Goal: Use online tool/utility

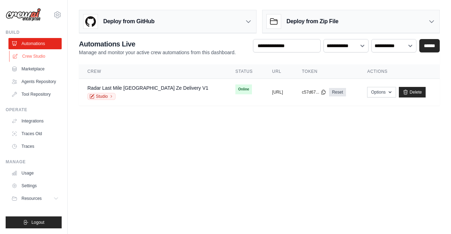
click at [29, 60] on link "Crew Studio" at bounding box center [35, 56] width 53 height 11
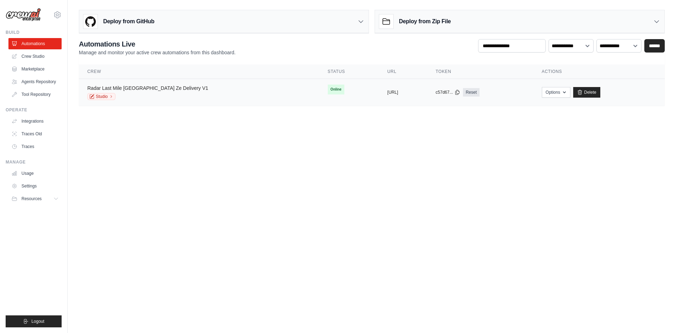
click at [145, 91] on link "Radar Last Mile Brasil Ze Delivery V1" at bounding box center [147, 88] width 121 height 6
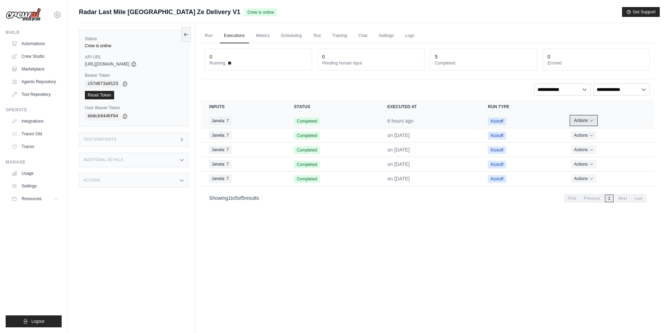
click at [450, 119] on button "Actions" at bounding box center [583, 120] width 25 height 8
click at [326, 119] on td "Completed" at bounding box center [331, 121] width 93 height 14
click at [326, 118] on td "Completed" at bounding box center [331, 121] width 93 height 14
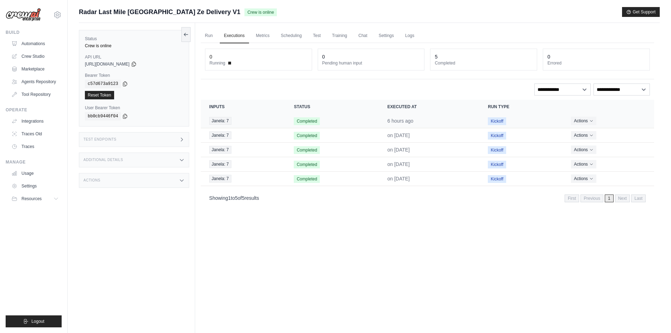
click at [370, 122] on td "Completed" at bounding box center [331, 121] width 93 height 14
drag, startPoint x: 436, startPoint y: 120, endPoint x: 495, endPoint y: 123, distance: 59.6
click at [436, 120] on td "6 hours ago" at bounding box center [429, 121] width 101 height 14
click at [450, 123] on span "Kickoff" at bounding box center [497, 121] width 18 height 8
click at [422, 122] on td "6 hours ago" at bounding box center [429, 121] width 101 height 14
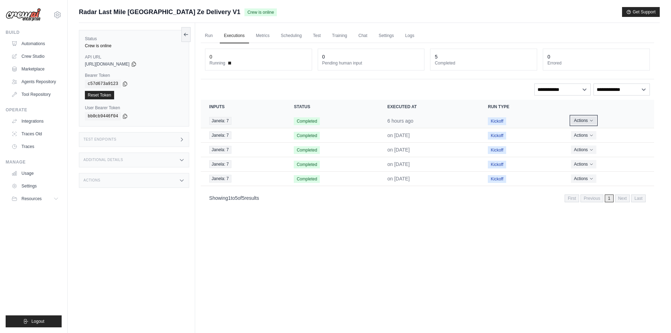
click at [450, 117] on button "Actions" at bounding box center [583, 120] width 25 height 8
click at [450, 133] on link "View Details" at bounding box center [622, 133] width 45 height 11
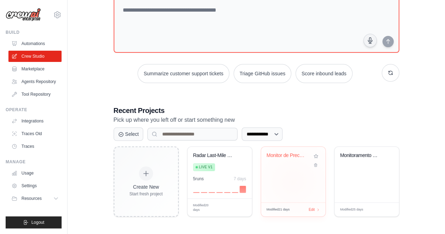
scroll to position [49, 0]
click at [283, 184] on div "Monitor de Precos Brahma Magazine L..." at bounding box center [293, 174] width 64 height 56
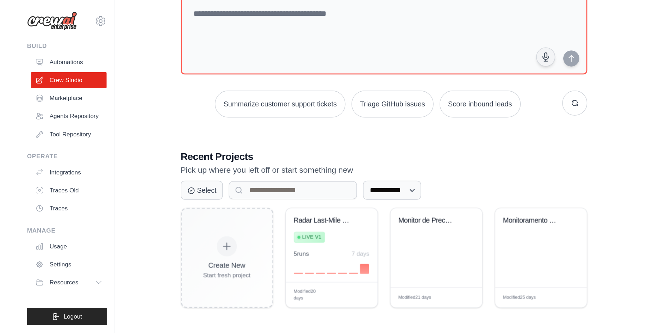
scroll to position [14, 0]
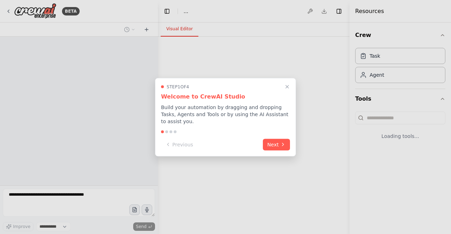
select select "****"
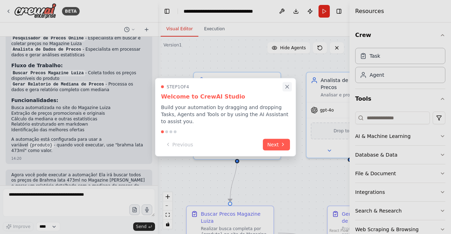
click at [288, 90] on icon "Close walkthrough" at bounding box center [287, 86] width 6 height 6
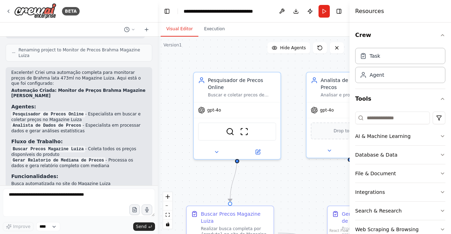
scroll to position [447, 0]
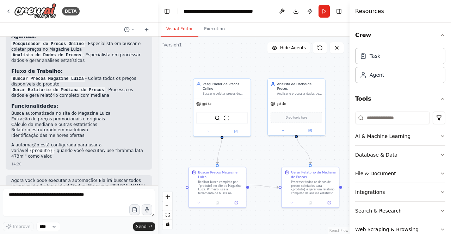
drag, startPoint x: 314, startPoint y: 185, endPoint x: 273, endPoint y: 152, distance: 52.1
click at [273, 152] on div ".deletable-edge-delete-btn { width: 20px; height: 20px; border: 0px solid #ffff…" at bounding box center [254, 136] width 192 height 198
click at [323, 11] on button "Run" at bounding box center [323, 11] width 11 height 13
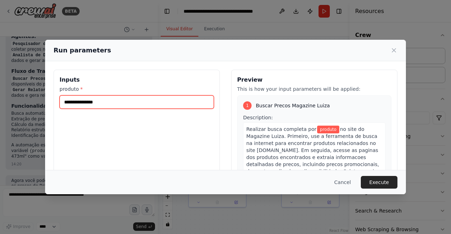
click at [150, 97] on input "produto *" at bounding box center [137, 101] width 154 height 13
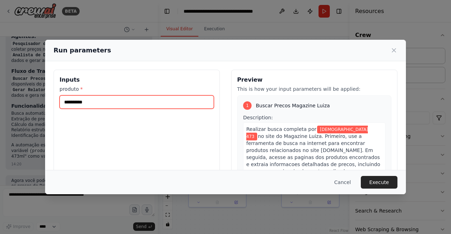
type input "**********"
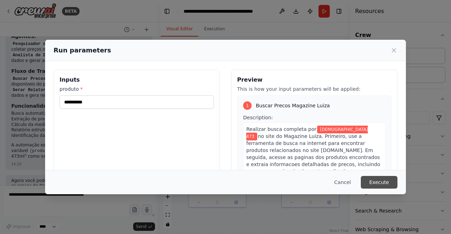
click at [383, 182] on button "Execute" at bounding box center [379, 182] width 37 height 13
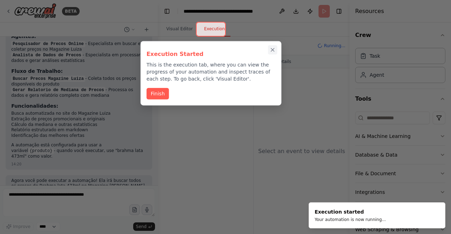
click at [273, 50] on icon "Close walkthrough" at bounding box center [272, 49] width 3 height 3
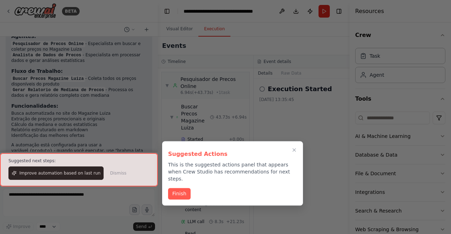
scroll to position [198, 0]
click at [295, 149] on icon "Close walkthrough" at bounding box center [294, 150] width 3 height 3
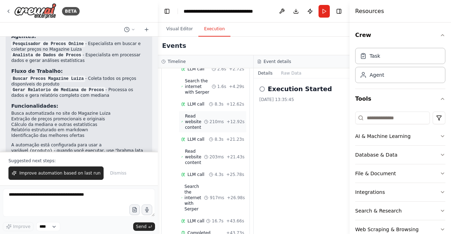
scroll to position [162, 0]
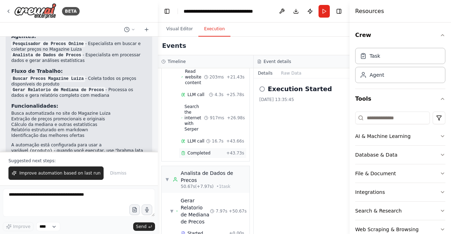
click at [203, 151] on span "Completed" at bounding box center [198, 153] width 23 height 6
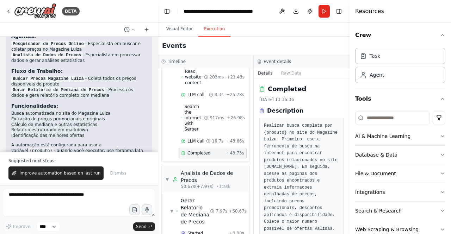
scroll to position [110, 0]
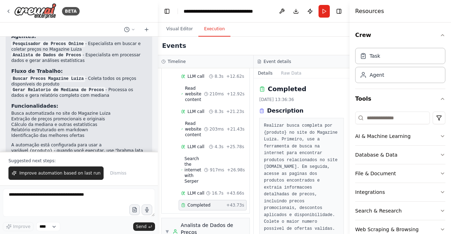
click at [338, 32] on div "Visual Editor Execution" at bounding box center [254, 30] width 192 height 14
click at [431, 8] on div "Resources" at bounding box center [399, 11] width 101 height 23
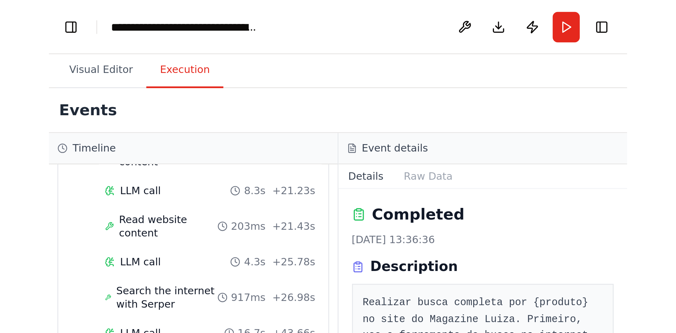
scroll to position [0, 0]
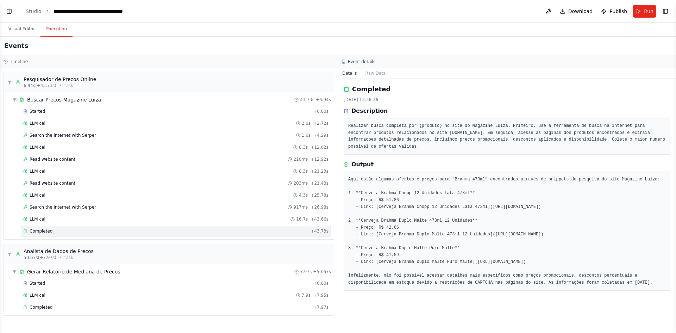
select select "****"
drag, startPoint x: 481, startPoint y: 201, endPoint x: 408, endPoint y: 208, distance: 72.9
click at [408, 208] on pre "Aqui estão algumas ofertas e preços para "Brahma 473ml" encontrados através de …" at bounding box center [507, 231] width 318 height 110
copy pre "https://www.magazineluiza.com.br/cerveja-brahma-chopp-12-unidades-lata-473ml/p/…"
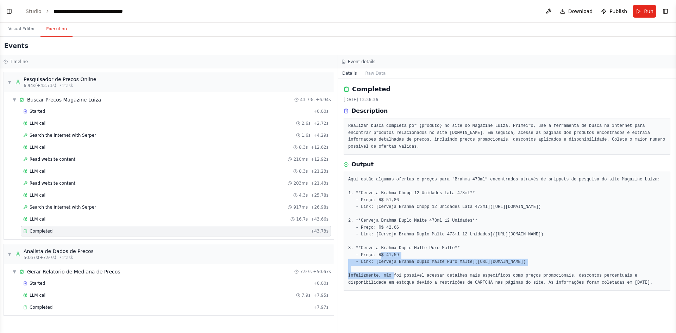
drag, startPoint x: 484, startPoint y: 235, endPoint x: 416, endPoint y: 242, distance: 68.3
click at [416, 234] on pre "Aqui estão algumas ofertas e preços para "Brahma 473ml" encontrados através de …" at bounding box center [507, 231] width 318 height 110
copy pre "https://www.magazineluiza.com.br/cerveja-brahma-duplo-malte-473ml-12-unidades/p…"
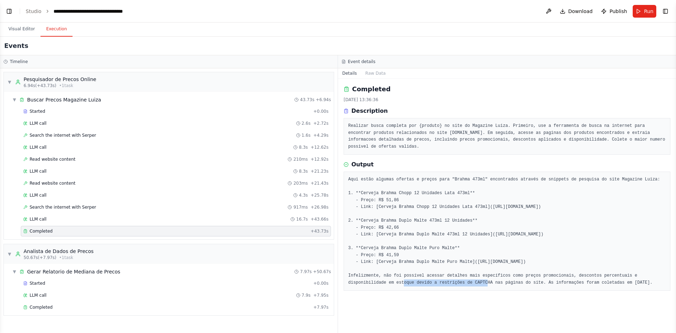
drag, startPoint x: 466, startPoint y: 270, endPoint x: 540, endPoint y: 269, distance: 74.7
click at [450, 234] on pre "Aqui estão algumas ofertas e preços para "Brahma 473ml" encontrados através de …" at bounding box center [507, 231] width 318 height 110
drag, startPoint x: 467, startPoint y: 269, endPoint x: 587, endPoint y: 270, distance: 119.7
click at [450, 234] on pre "Aqui estão algumas ofertas e preços para "Brahma 473ml" encontrados através de …" at bounding box center [507, 231] width 318 height 110
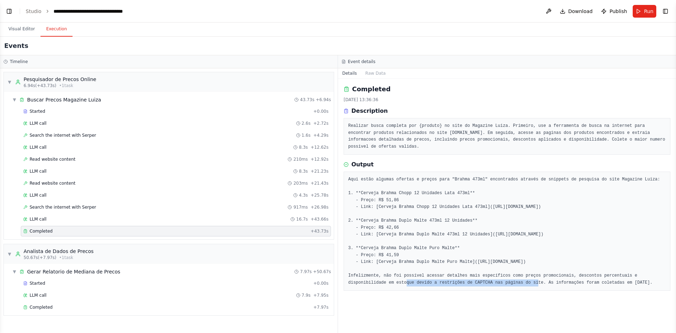
copy pre "https://www.magazineluiza.com.br/busca/brahma+473ml/"
click at [450, 234] on pre "Aqui estão algumas ofertas e preços para "Brahma 473ml" encontrados através de …" at bounding box center [507, 231] width 318 height 110
click at [14, 11] on header "**********" at bounding box center [338, 11] width 676 height 23
click at [12, 11] on button "Toggle Left Sidebar" at bounding box center [9, 11] width 10 height 10
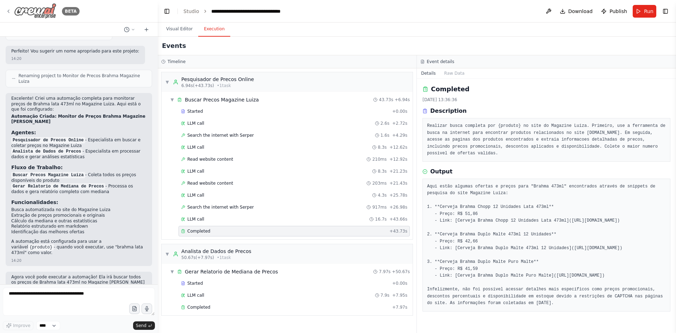
click at [40, 9] on img at bounding box center [35, 11] width 42 height 16
